Goal: Task Accomplishment & Management: Manage account settings

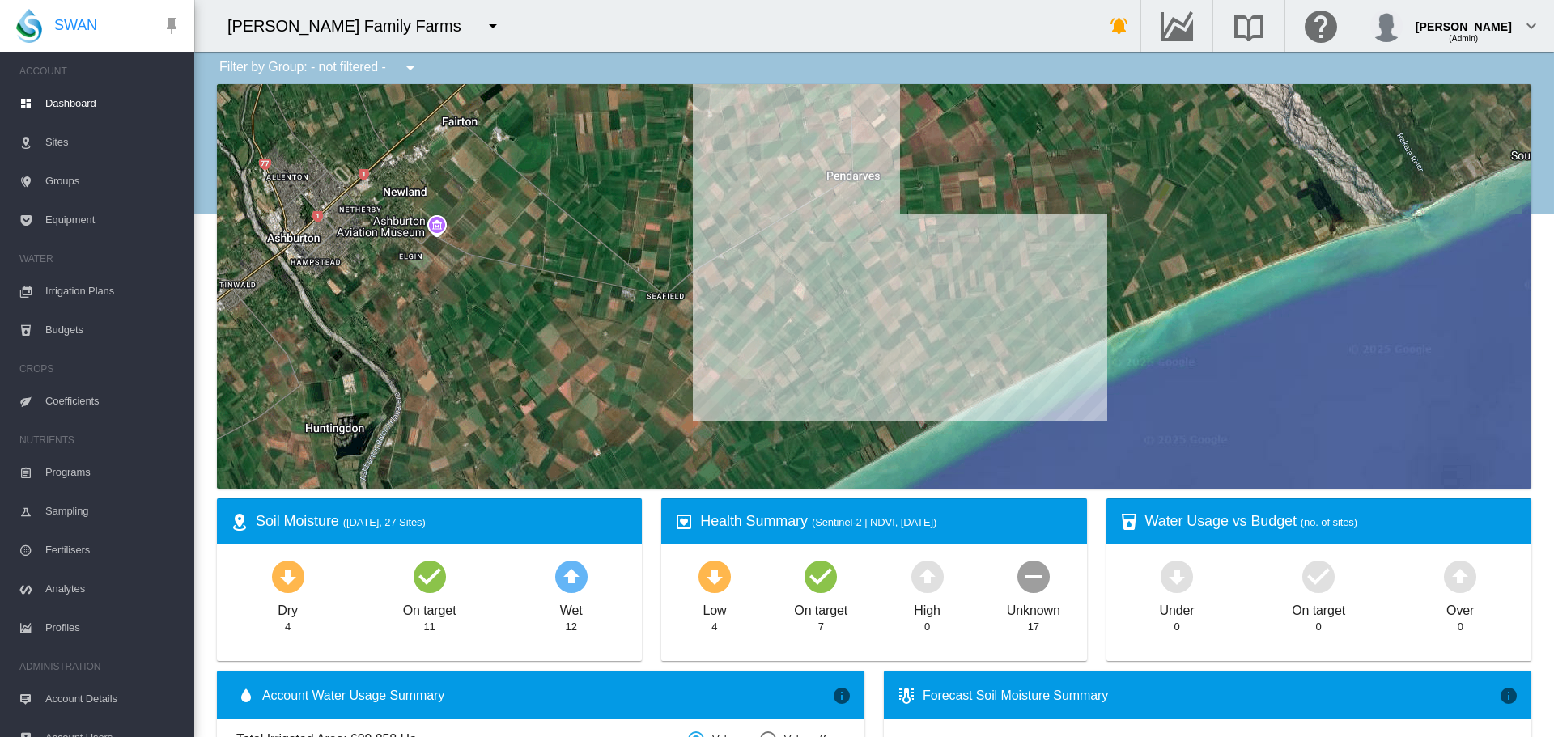
click at [483, 28] on md-icon "icon-menu-down" at bounding box center [492, 25] width 19 height 19
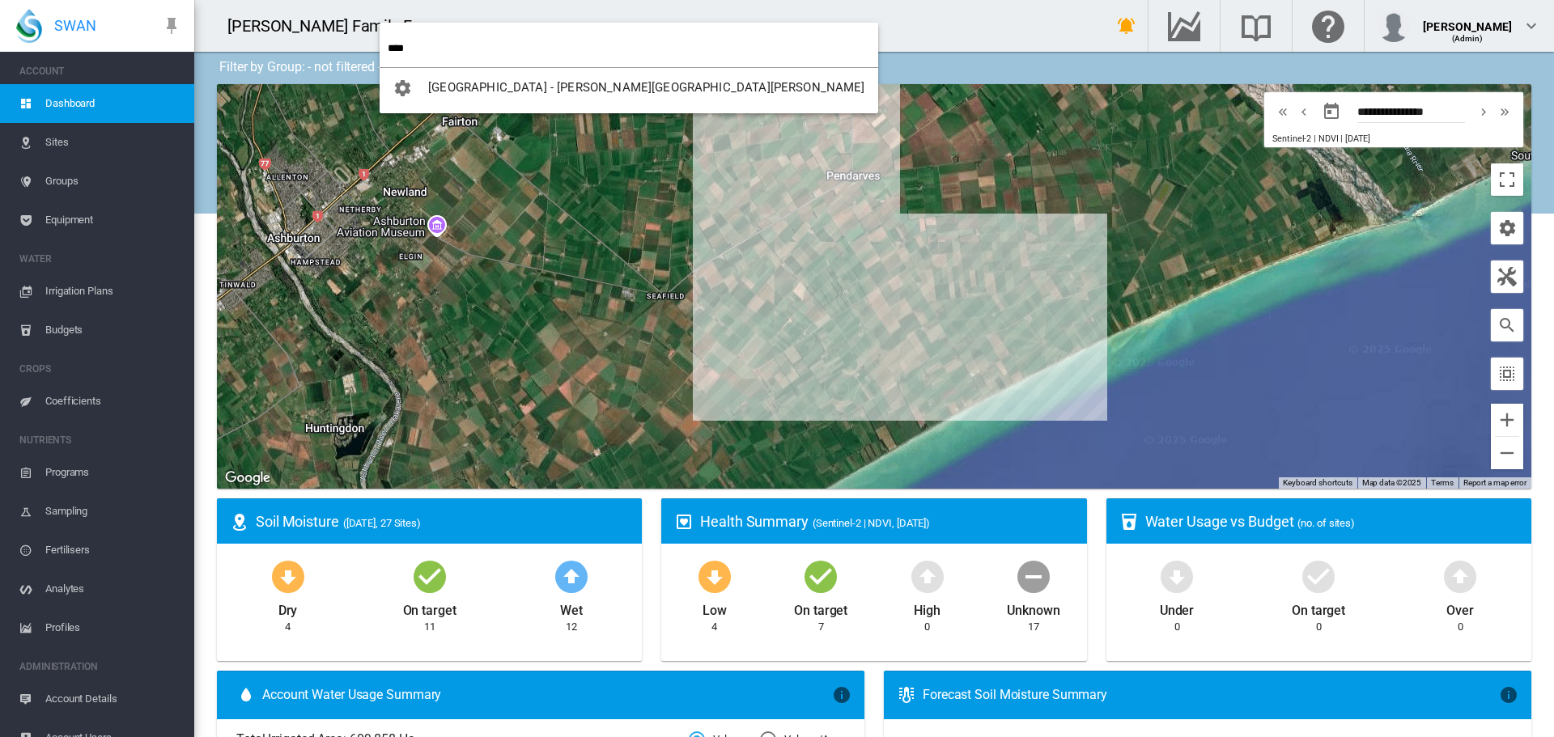
type input "****"
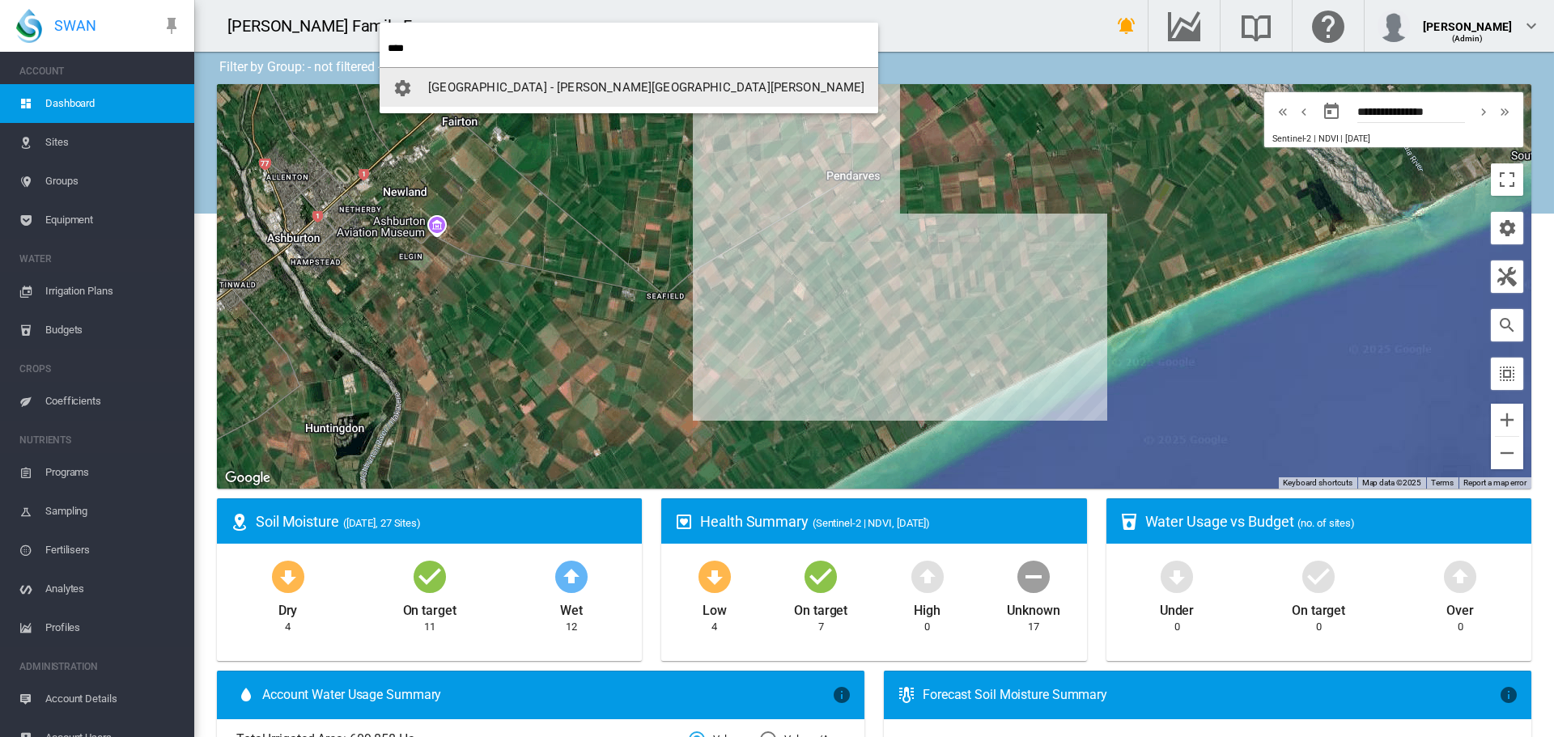
click at [467, 91] on span "[GEOGRAPHIC_DATA] - [PERSON_NAME][GEOGRAPHIC_DATA][PERSON_NAME]" at bounding box center [646, 87] width 436 height 15
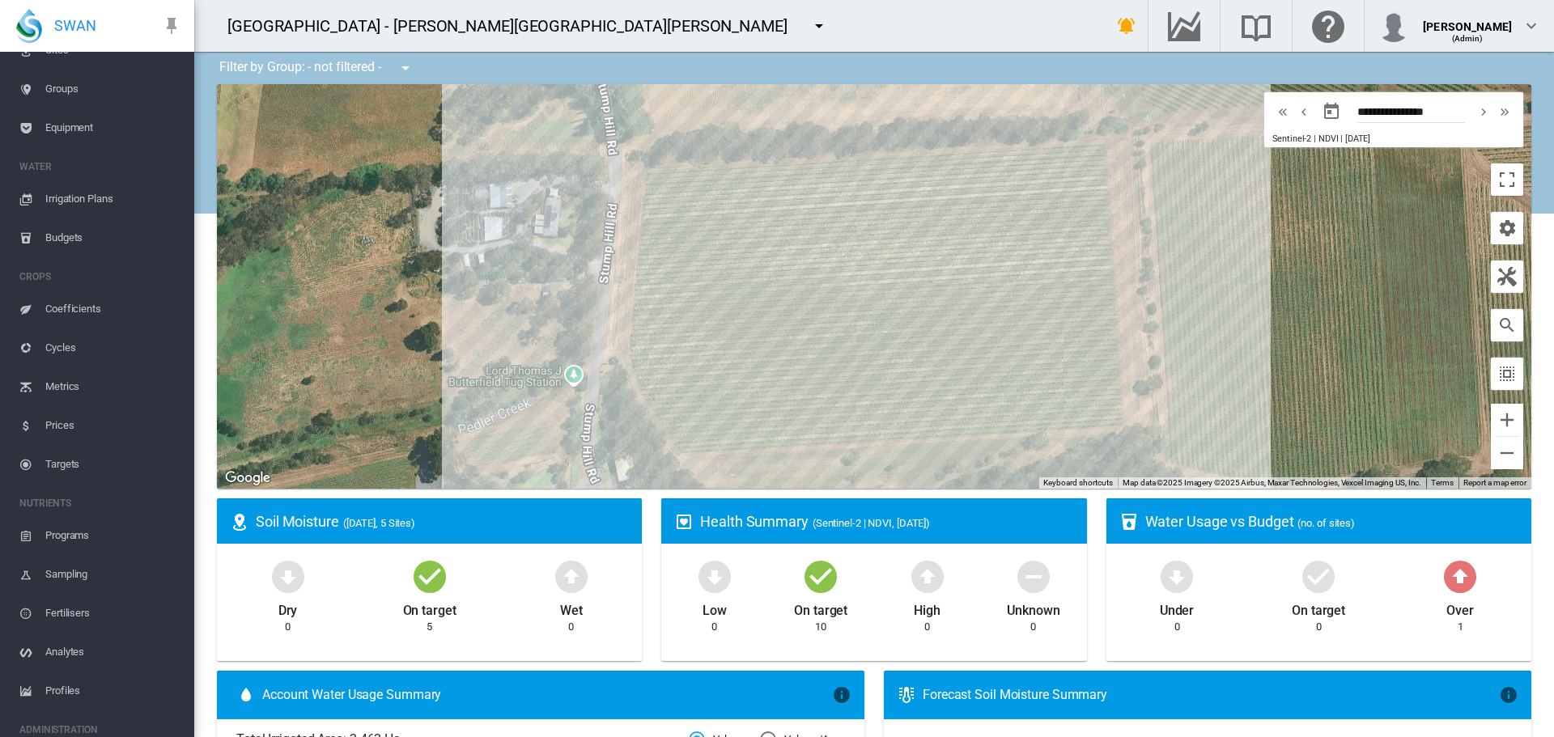
scroll to position [176, 0]
click at [58, 679] on span "Account Details" at bounding box center [113, 679] width 136 height 39
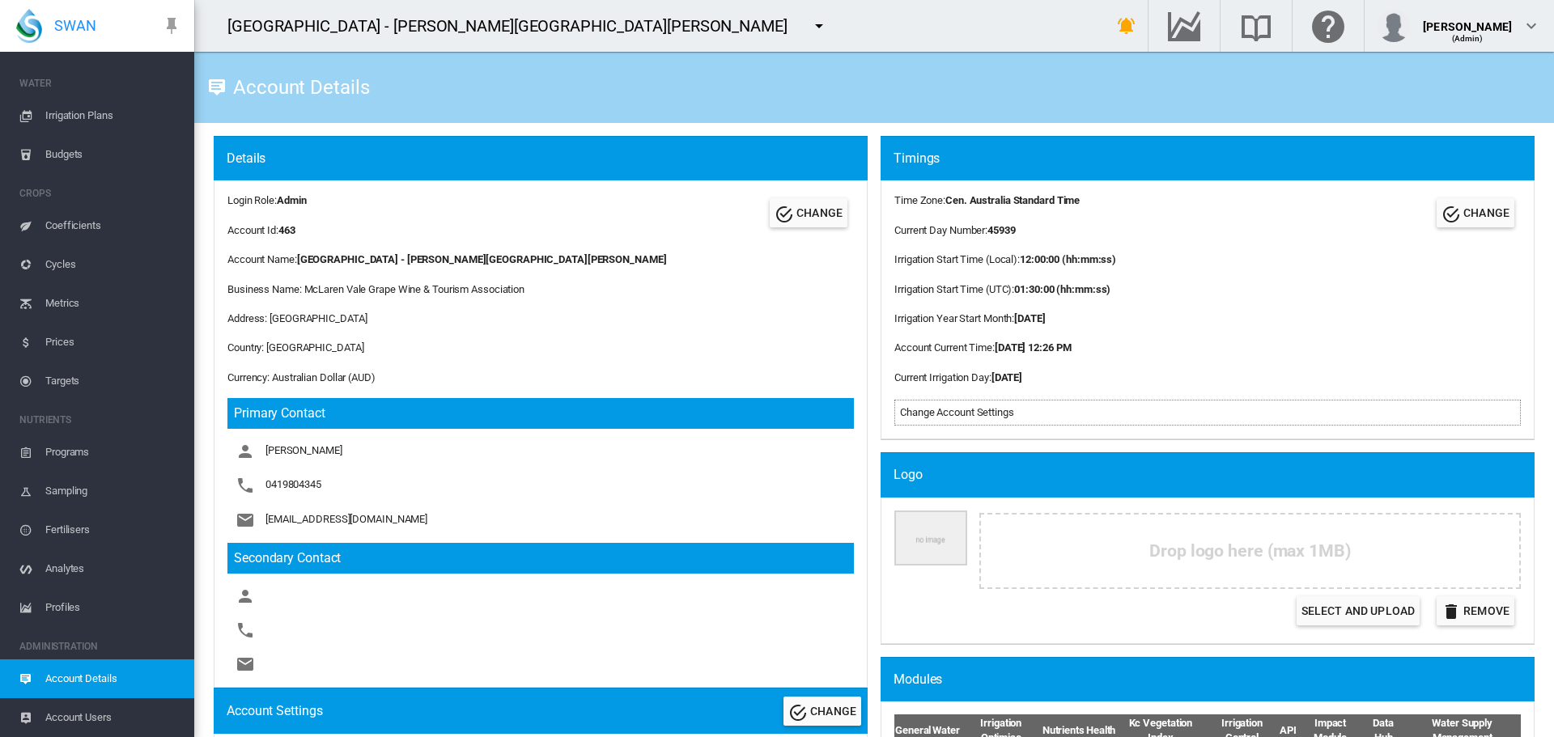
click at [64, 717] on span "Account Users" at bounding box center [113, 717] width 136 height 39
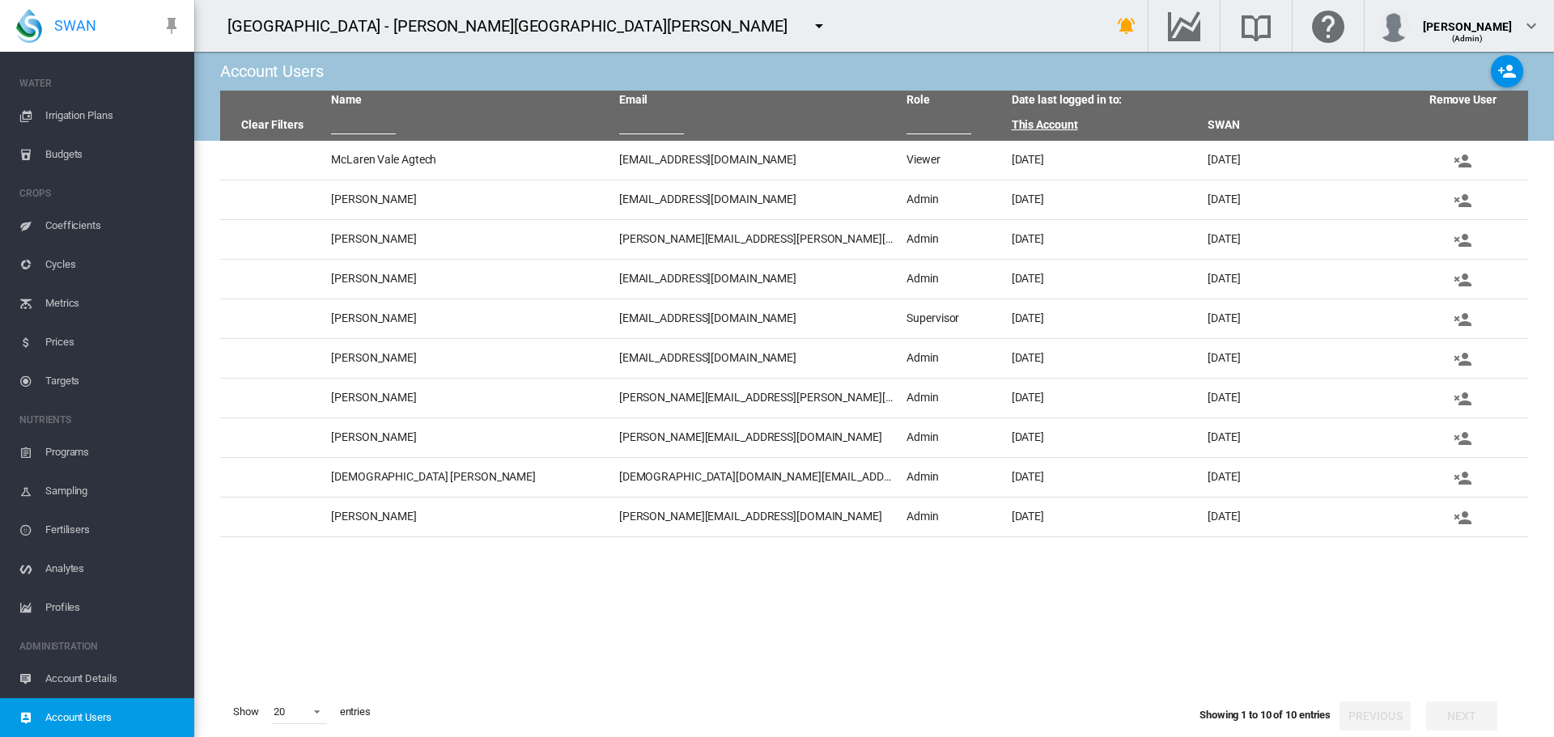
click at [1033, 128] on link "This Account" at bounding box center [1045, 124] width 66 height 13
click at [1041, 126] on link "This Account" at bounding box center [1045, 124] width 66 height 13
